Goal: Use online tool/utility: Utilize a website feature to perform a specific function

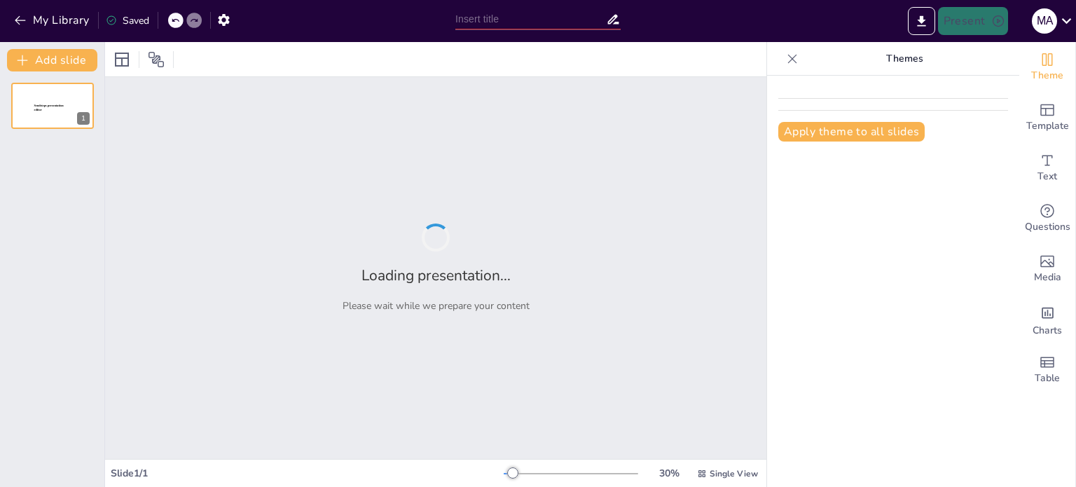
type input "Imported Internationale CFC-maatregel [PERSON_NAME].pptx"
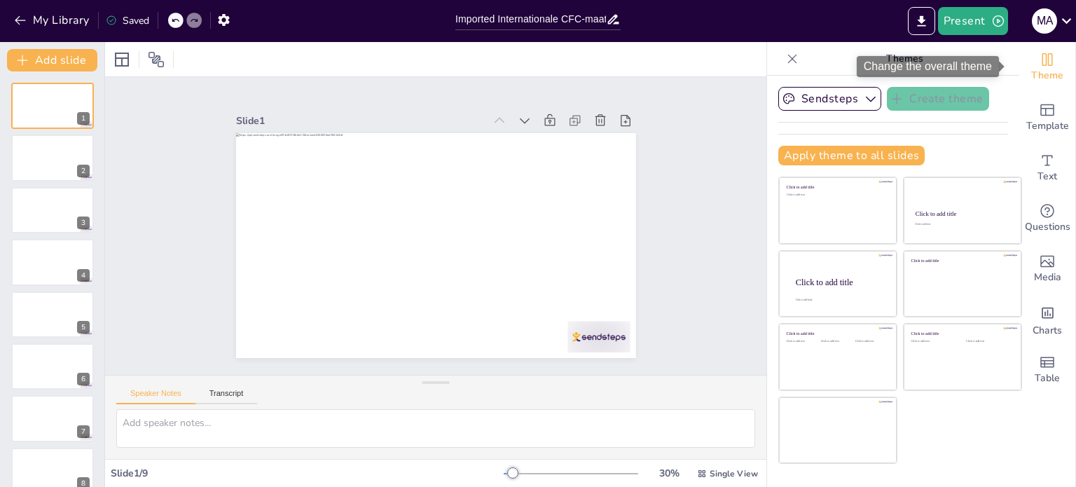
click at [1038, 67] on icon "Change the overall theme" at bounding box center [1046, 59] width 17 height 17
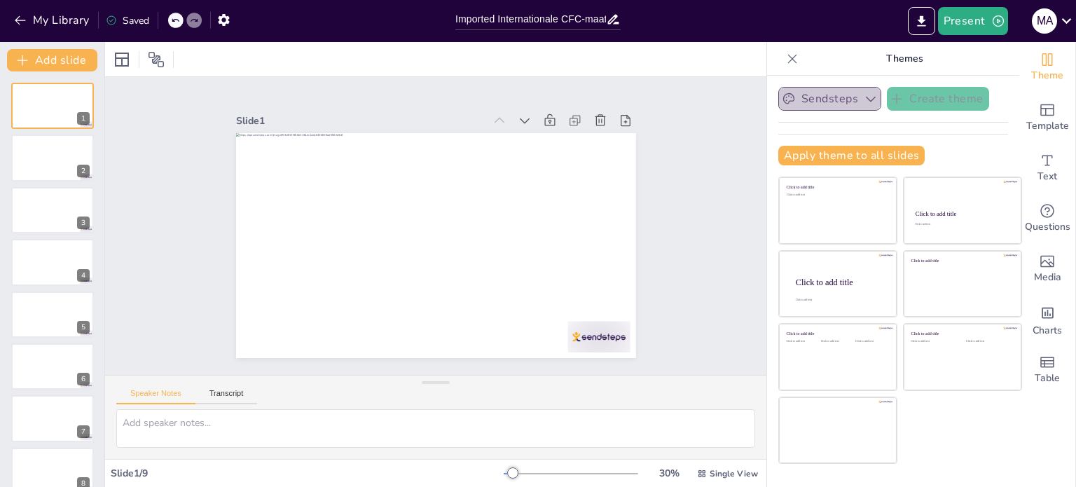
click at [863, 98] on icon "button" at bounding box center [870, 99] width 14 height 14
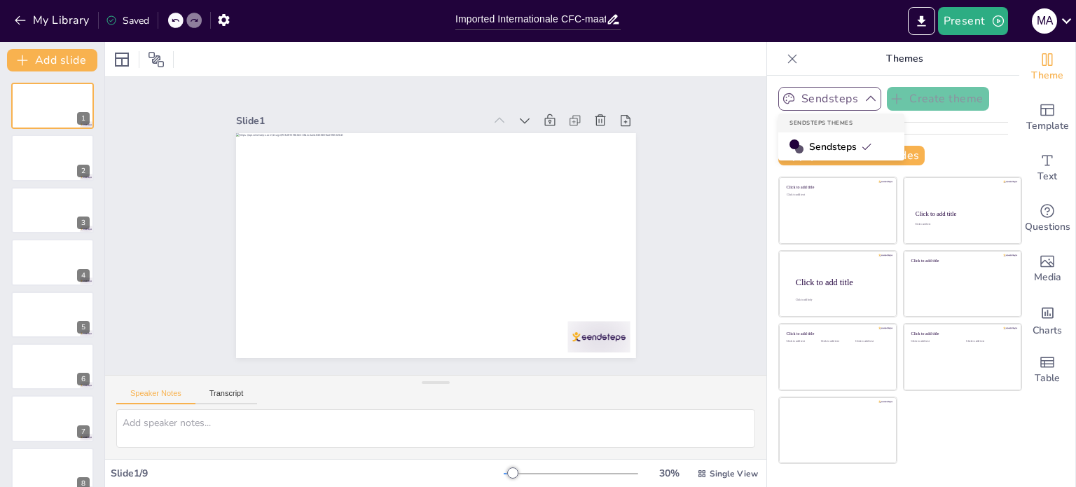
click at [834, 146] on span "Sendsteps" at bounding box center [840, 146] width 63 height 13
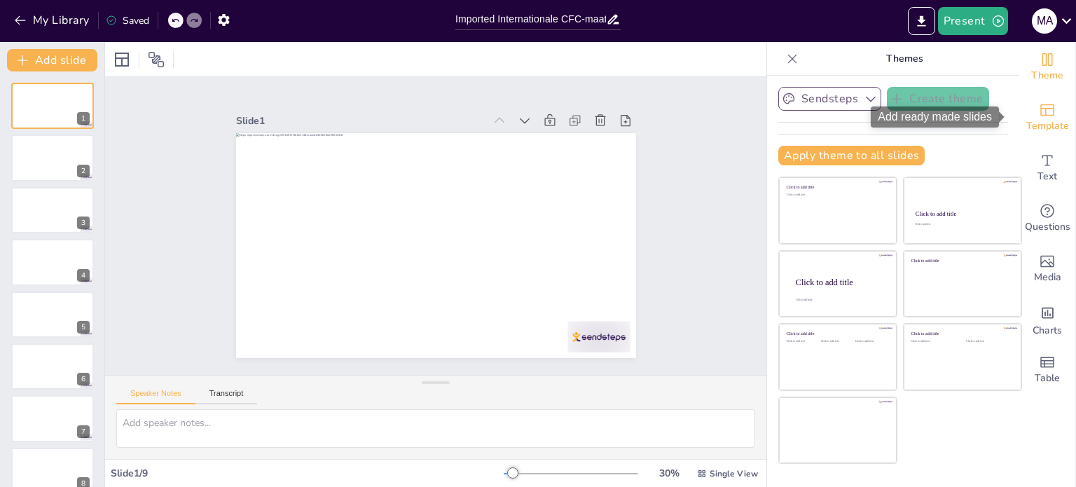
click at [1034, 125] on span "Template" at bounding box center [1047, 125] width 43 height 15
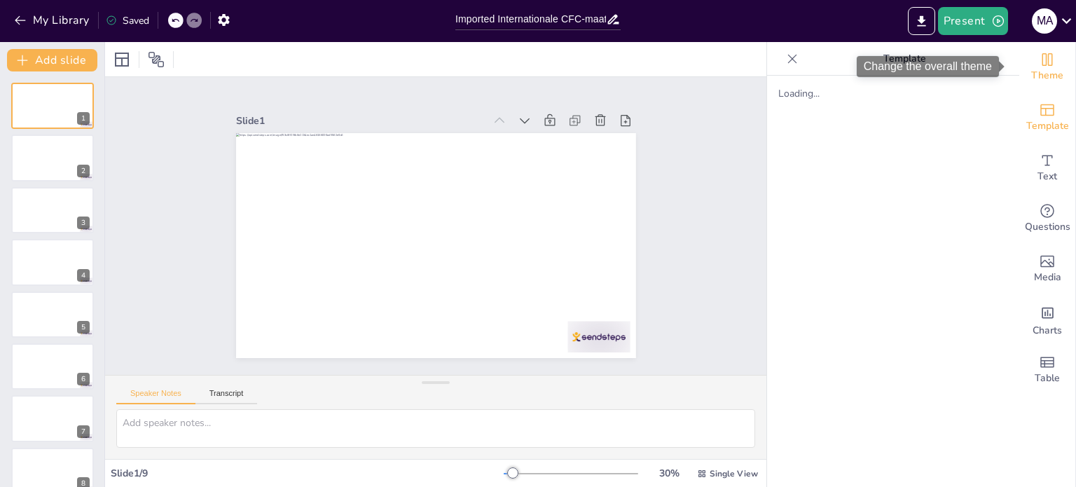
click at [1045, 81] on span "Theme" at bounding box center [1047, 75] width 32 height 15
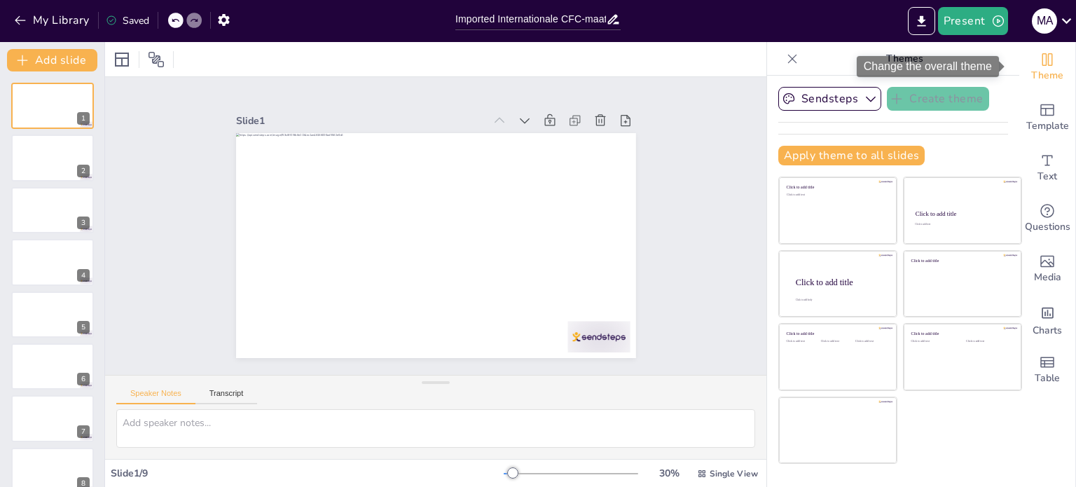
click at [1045, 81] on span "Theme" at bounding box center [1047, 75] width 32 height 15
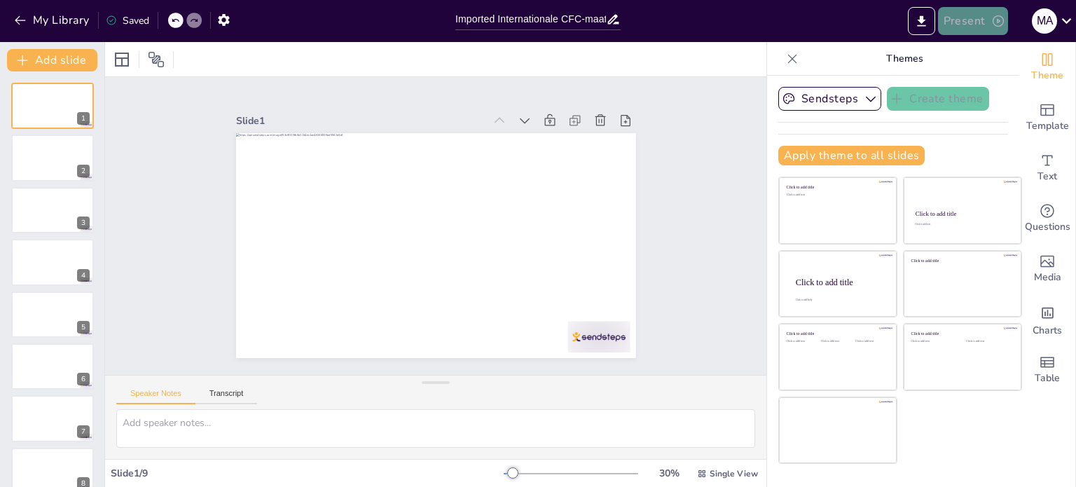
click at [993, 24] on icon "button" at bounding box center [997, 20] width 11 height 11
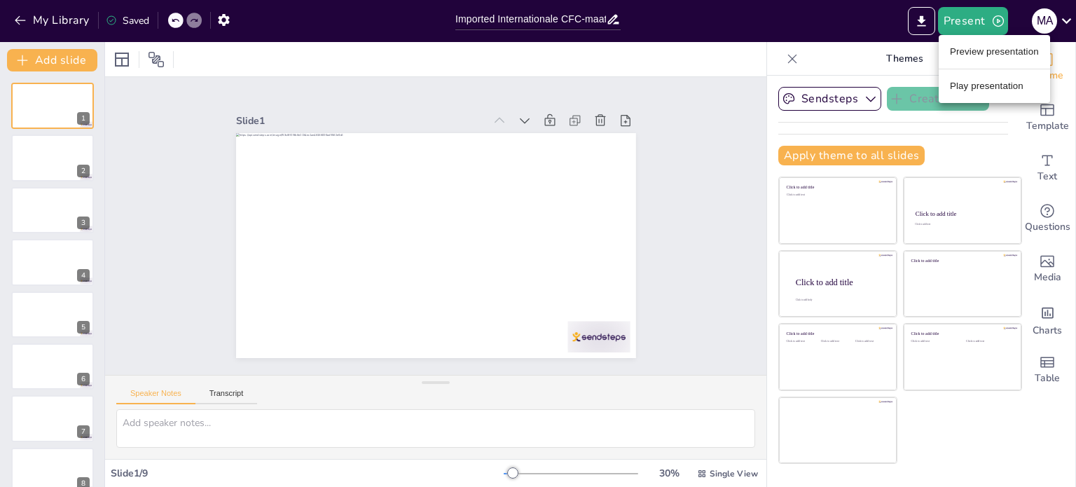
click at [1062, 20] on div at bounding box center [538, 243] width 1076 height 487
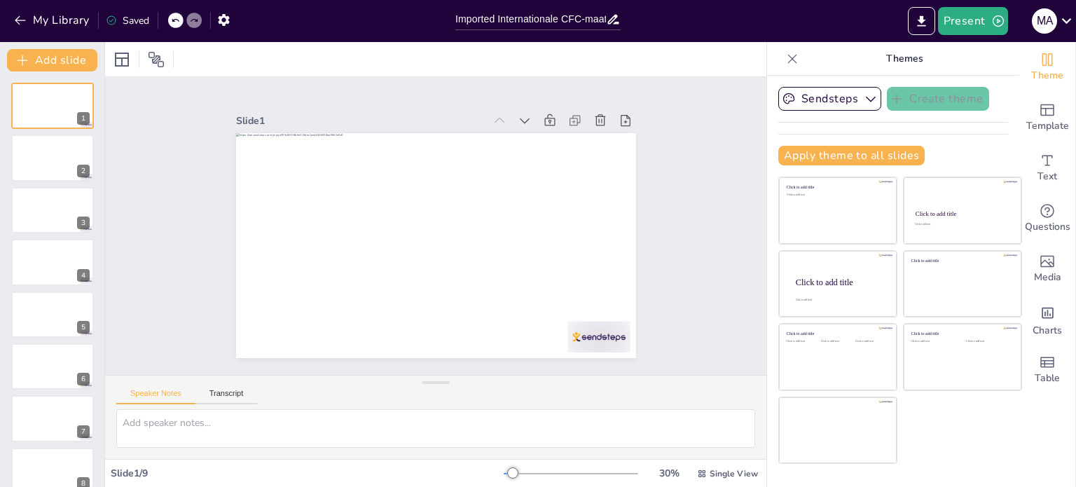
click at [1062, 20] on icon at bounding box center [1066, 20] width 19 height 19
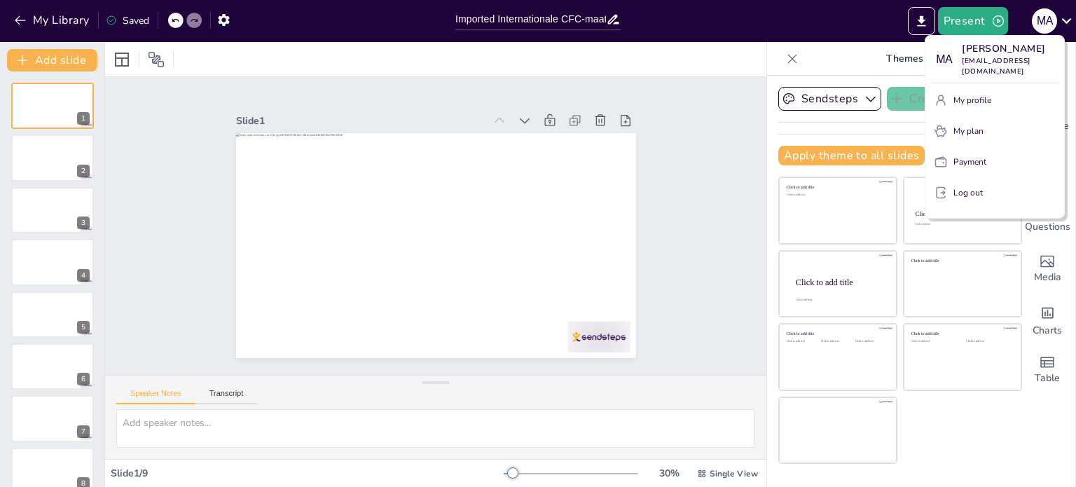
click at [1067, 20] on div at bounding box center [538, 243] width 1076 height 487
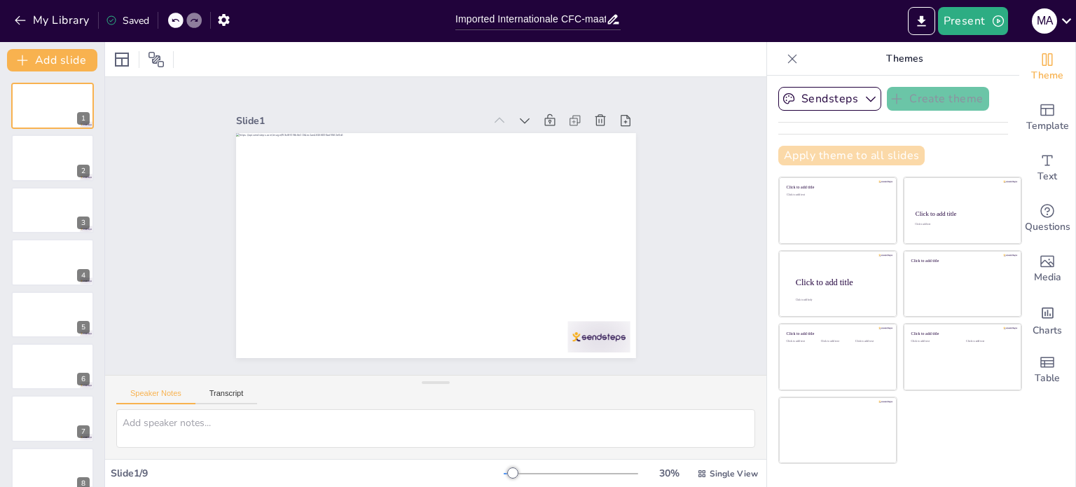
click at [879, 149] on button "Apply theme to all slides" at bounding box center [851, 156] width 146 height 20
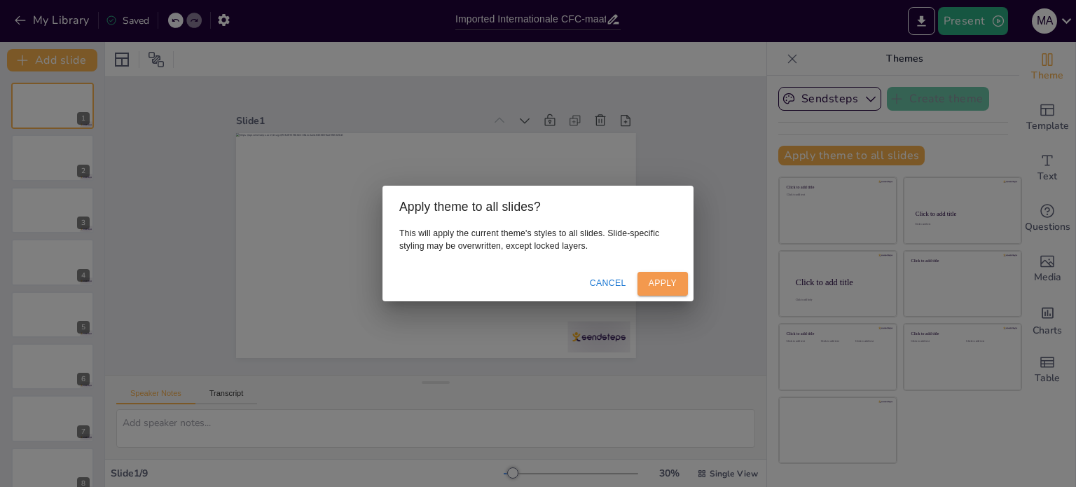
click at [655, 285] on button "Apply" at bounding box center [662, 283] width 50 height 23
